Goal: Task Accomplishment & Management: Manage account settings

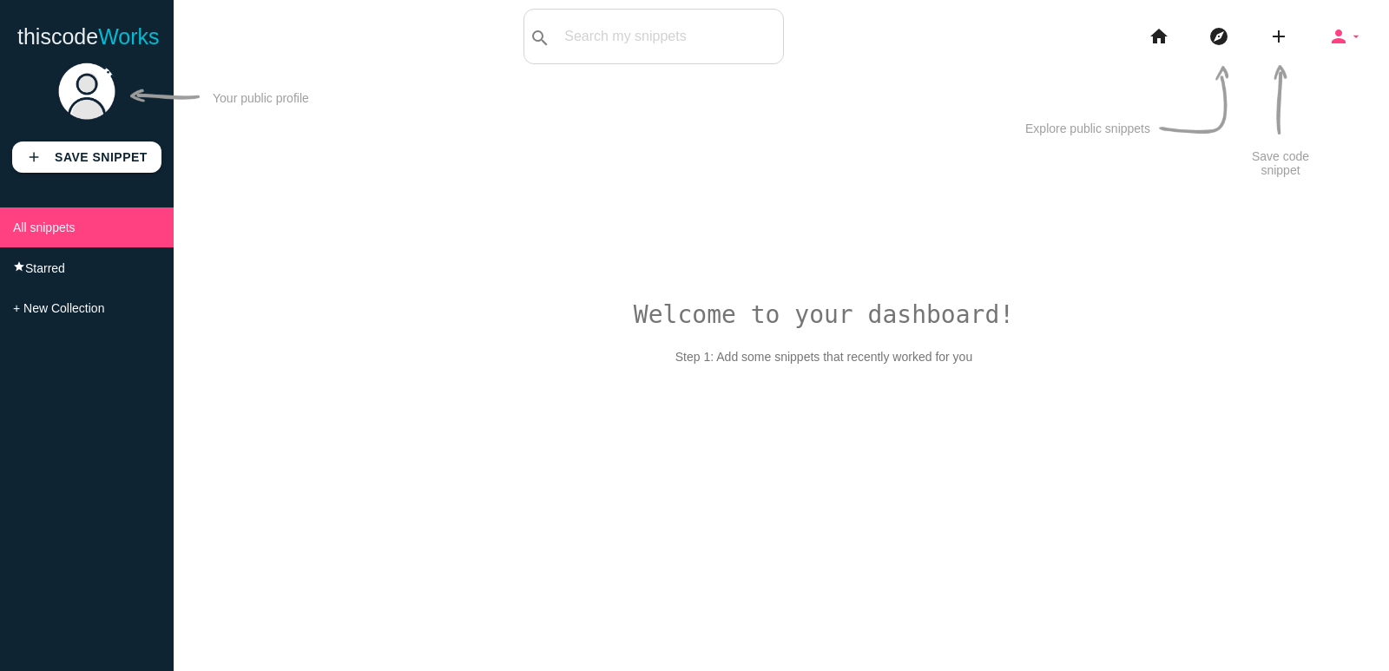
click at [1345, 33] on icon "person" at bounding box center [1338, 37] width 21 height 56
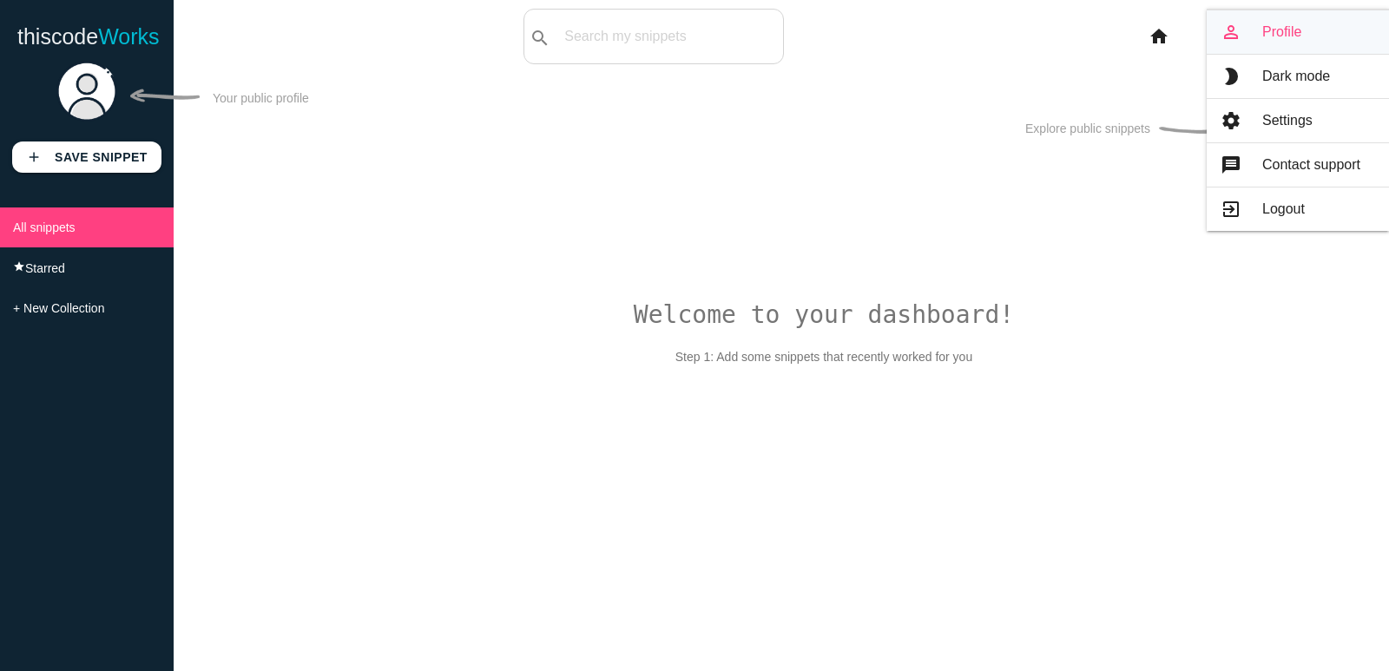
click at [1309, 38] on link "person_outline Profile" at bounding box center [1298, 31] width 182 height 43
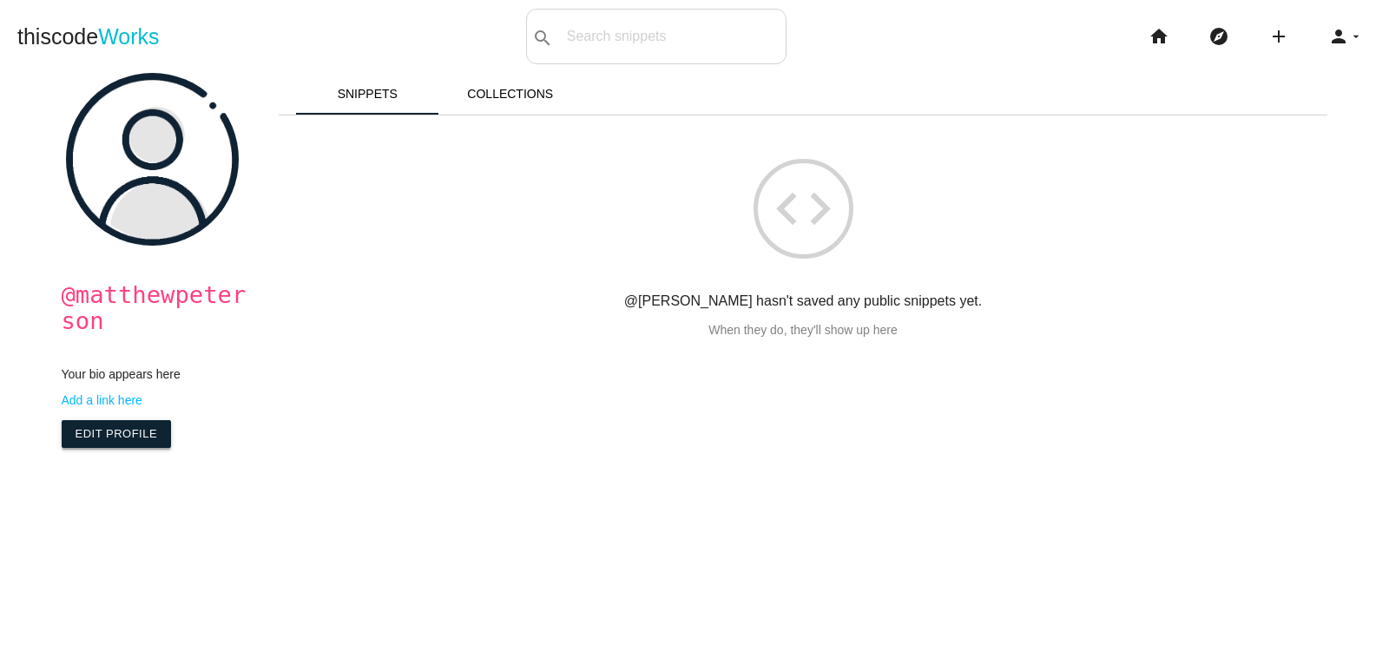
click at [119, 444] on link "Edit Profile" at bounding box center [117, 434] width 110 height 28
